Goal: Obtain resource: Obtain resource

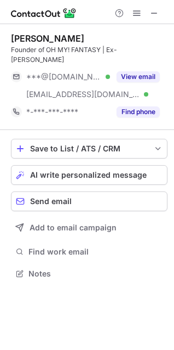
scroll to position [5, 5]
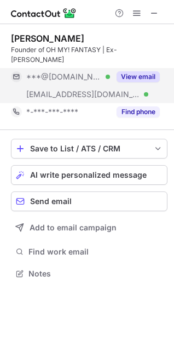
click at [148, 71] on button "View email" at bounding box center [138, 76] width 43 height 11
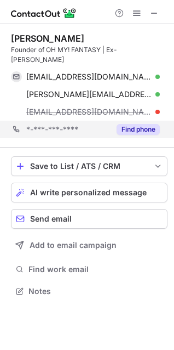
scroll to position [273, 174]
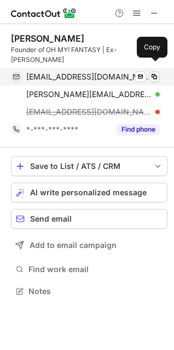
click at [158, 72] on span at bounding box center [154, 76] width 9 height 9
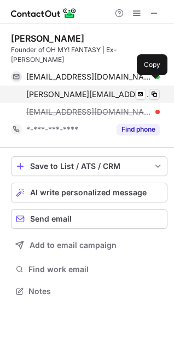
click at [156, 90] on span at bounding box center [154, 94] width 9 height 9
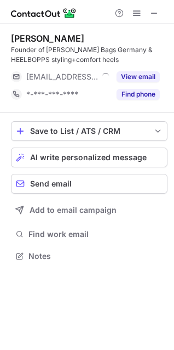
scroll to position [248, 174]
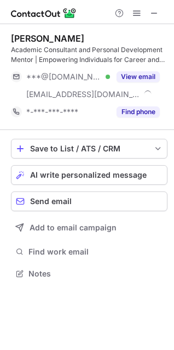
scroll to position [265, 174]
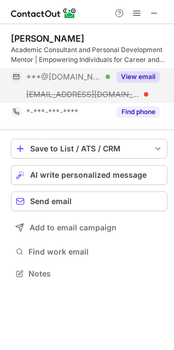
click at [129, 77] on button "View email" at bounding box center [138, 76] width 43 height 11
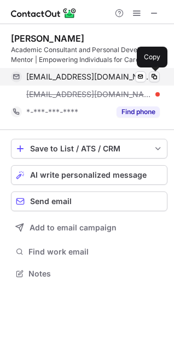
click at [150, 77] on span at bounding box center [154, 76] width 9 height 9
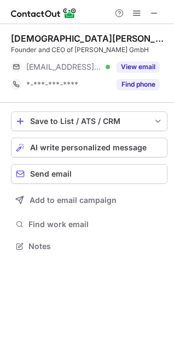
scroll to position [238, 174]
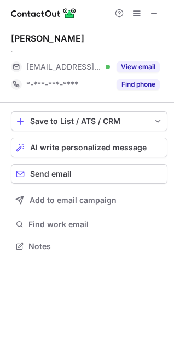
scroll to position [238, 174]
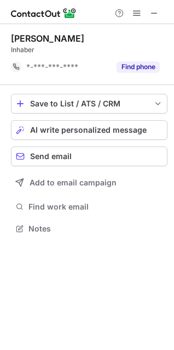
scroll to position [5, 5]
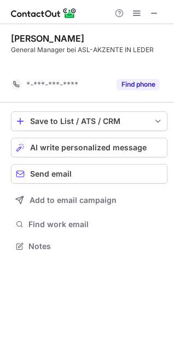
scroll to position [5, 5]
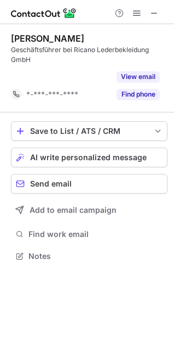
scroll to position [230, 174]
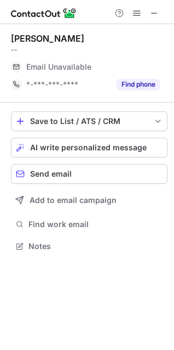
scroll to position [5, 5]
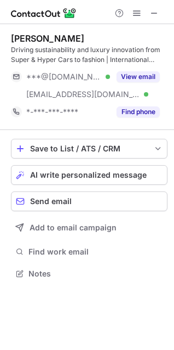
scroll to position [265, 174]
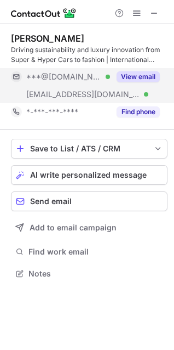
click at [122, 79] on button "View email" at bounding box center [138, 76] width 43 height 11
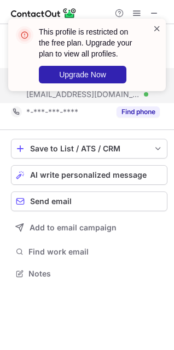
click at [156, 26] on span at bounding box center [157, 28] width 9 height 11
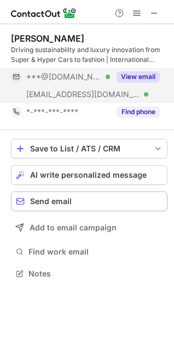
click at [21, 192] on button "Send email" at bounding box center [89, 201] width 157 height 20
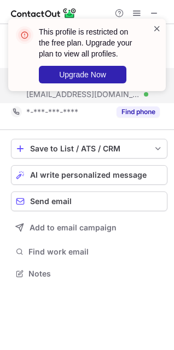
click at [157, 30] on span at bounding box center [157, 28] width 9 height 11
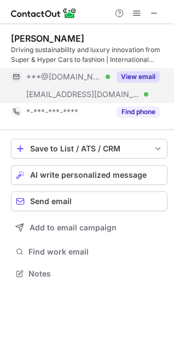
click at [135, 14] on div "This profile is restricted on the free plan. Upgrade your plan to view all prof…" at bounding box center [86, 59] width 175 height 103
click at [137, 9] on span at bounding box center [137, 13] width 9 height 9
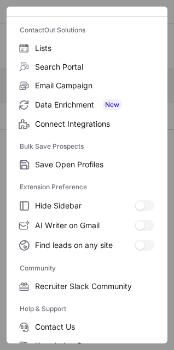
scroll to position [147, 0]
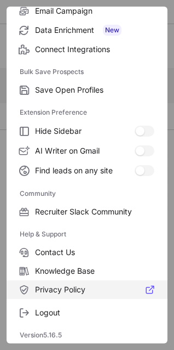
click at [66, 291] on span "Privacy Policy" at bounding box center [95, 290] width 120 height 10
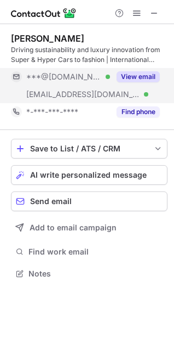
scroll to position [265, 174]
click at [131, 78] on button "View email" at bounding box center [138, 76] width 43 height 11
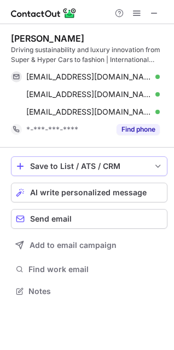
scroll to position [284, 174]
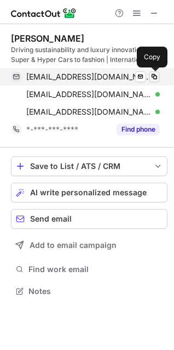
click at [155, 76] on span at bounding box center [154, 76] width 9 height 9
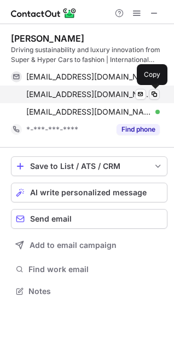
click at [154, 93] on span at bounding box center [154, 94] width 9 height 9
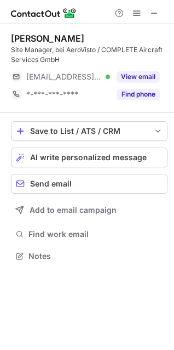
scroll to position [248, 174]
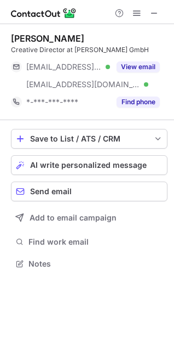
scroll to position [256, 174]
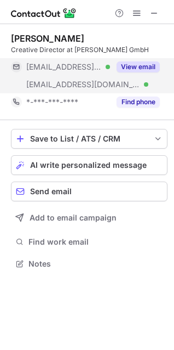
click at [144, 64] on button "View email" at bounding box center [138, 66] width 43 height 11
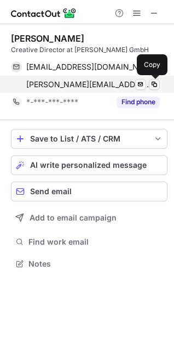
click at [153, 86] on span at bounding box center [154, 84] width 9 height 9
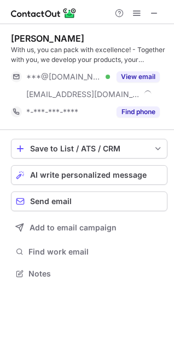
scroll to position [265, 174]
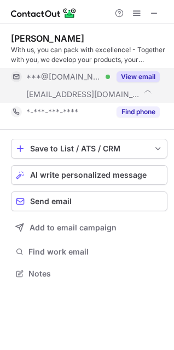
click at [131, 73] on button "View email" at bounding box center [138, 76] width 43 height 11
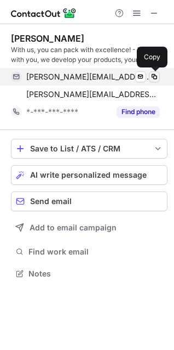
click at [153, 75] on span at bounding box center [154, 76] width 9 height 9
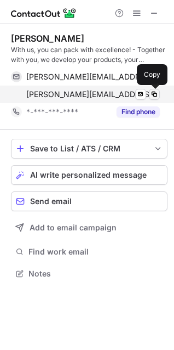
click at [156, 95] on span at bounding box center [154, 94] width 9 height 9
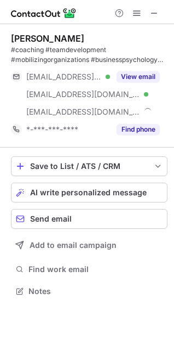
scroll to position [284, 174]
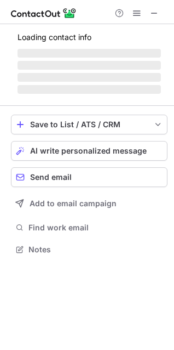
scroll to position [265, 174]
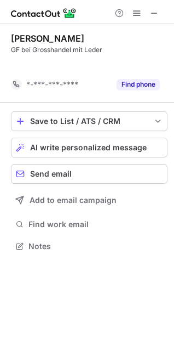
scroll to position [5, 5]
